Goal: Book appointment/travel/reservation

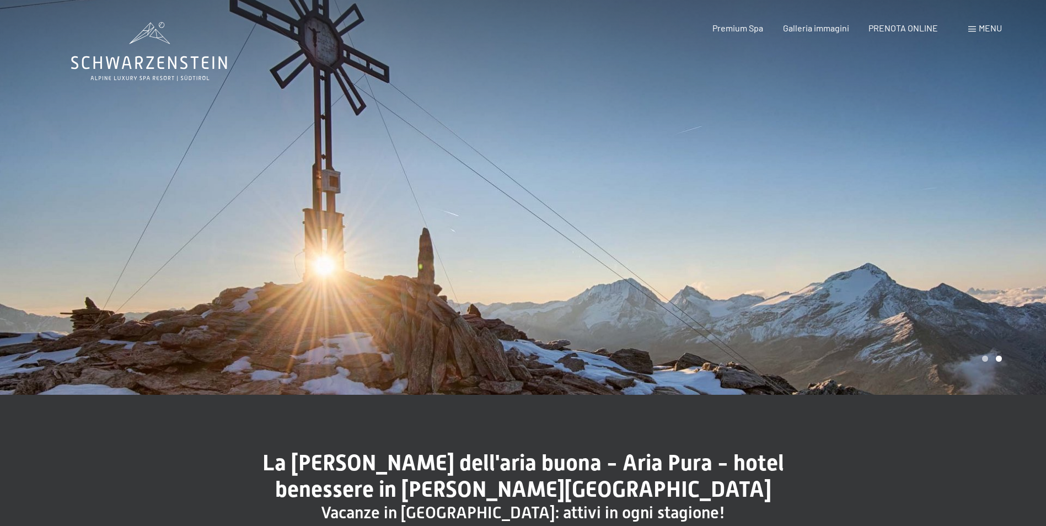
click at [990, 26] on span "Menu" at bounding box center [990, 28] width 23 height 10
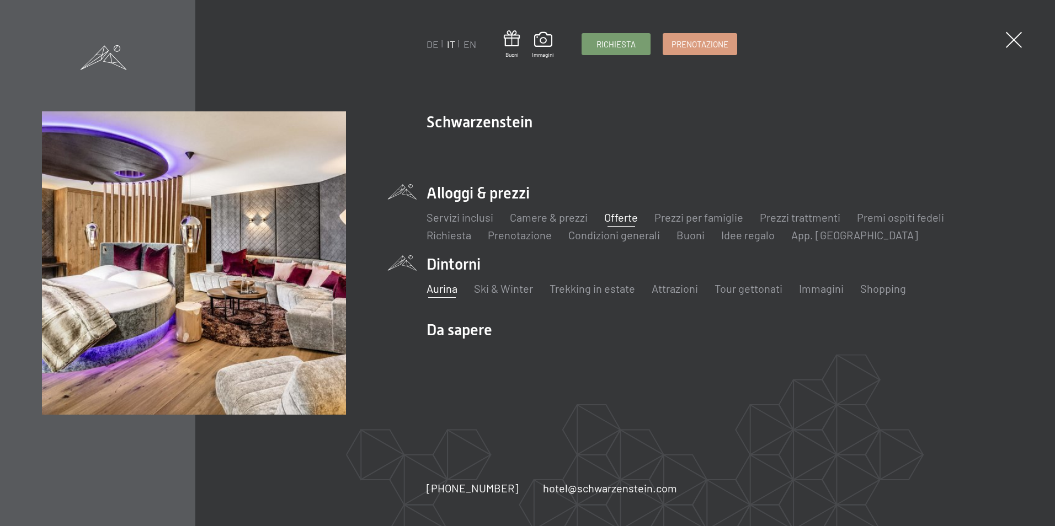
click at [627, 218] on link "Offerte" at bounding box center [621, 217] width 34 height 13
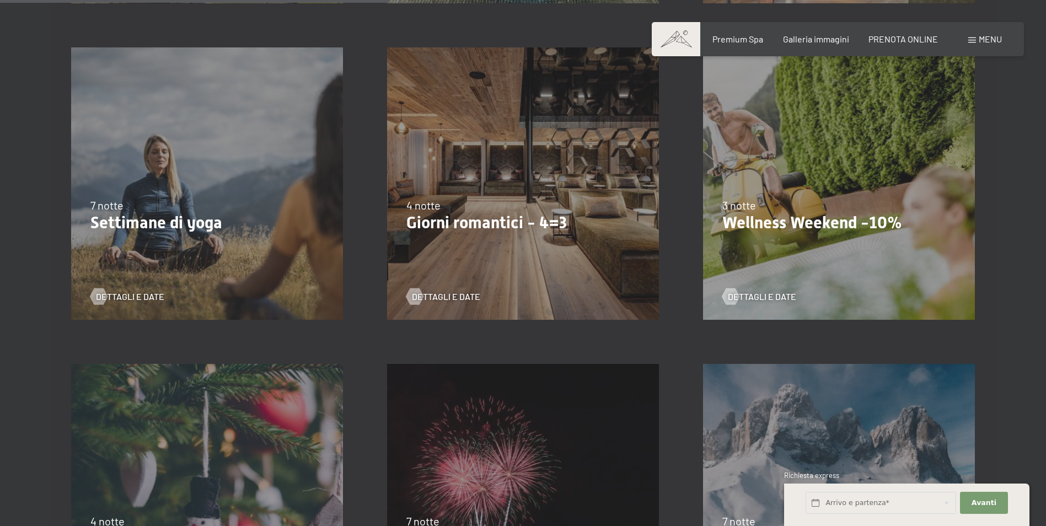
scroll to position [938, 0]
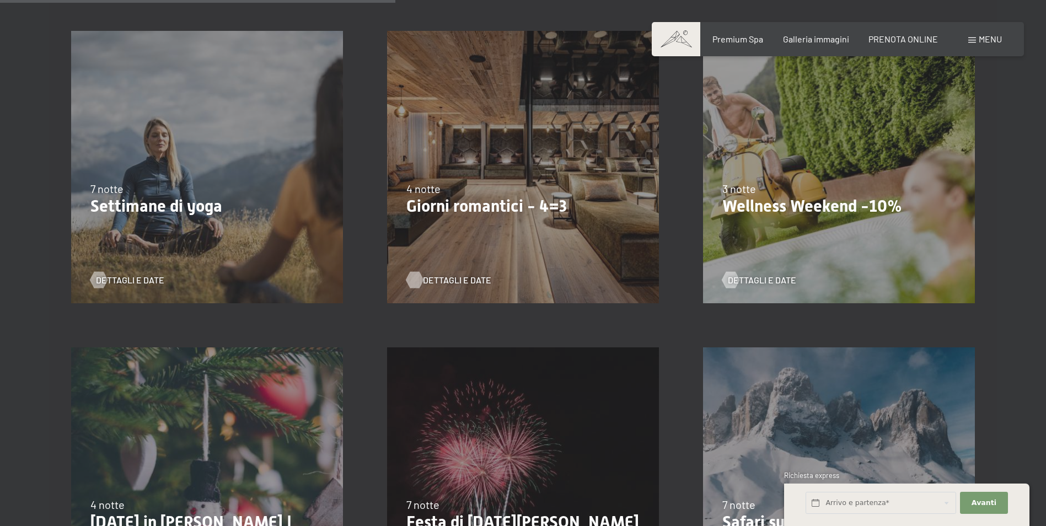
click at [438, 280] on span "Dettagli e Date" at bounding box center [457, 280] width 68 height 12
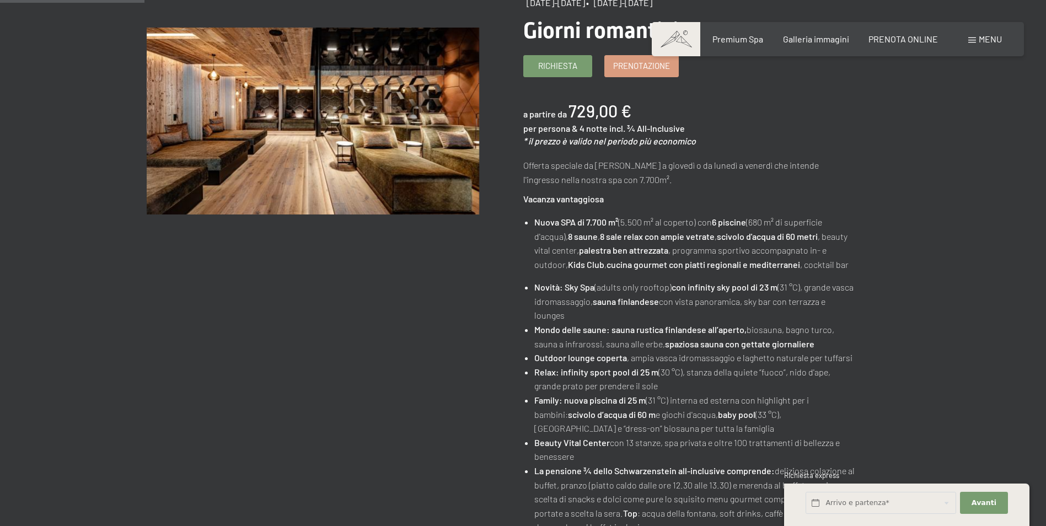
scroll to position [165, 0]
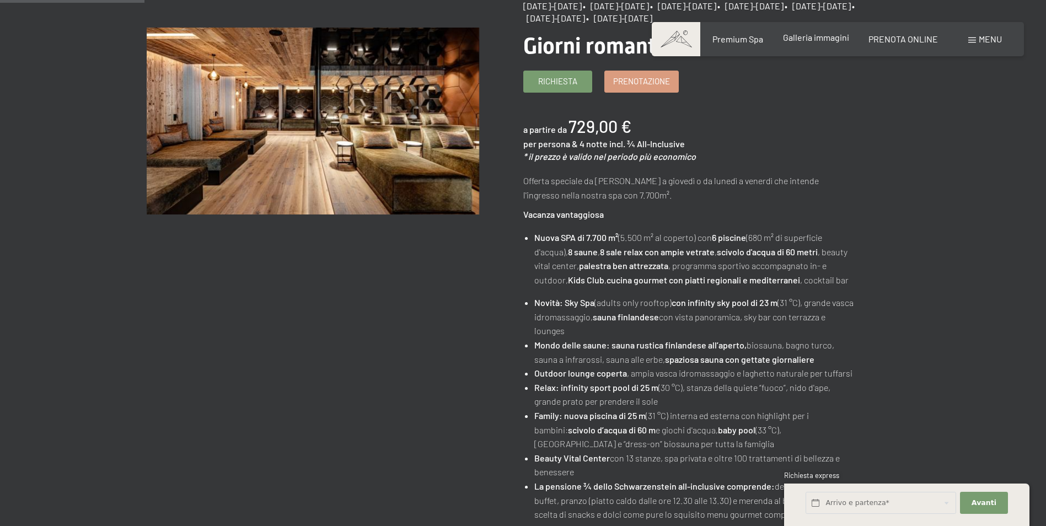
click at [802, 40] on span "Galleria immagini" at bounding box center [816, 37] width 66 height 10
